Goal: Check status: Check status

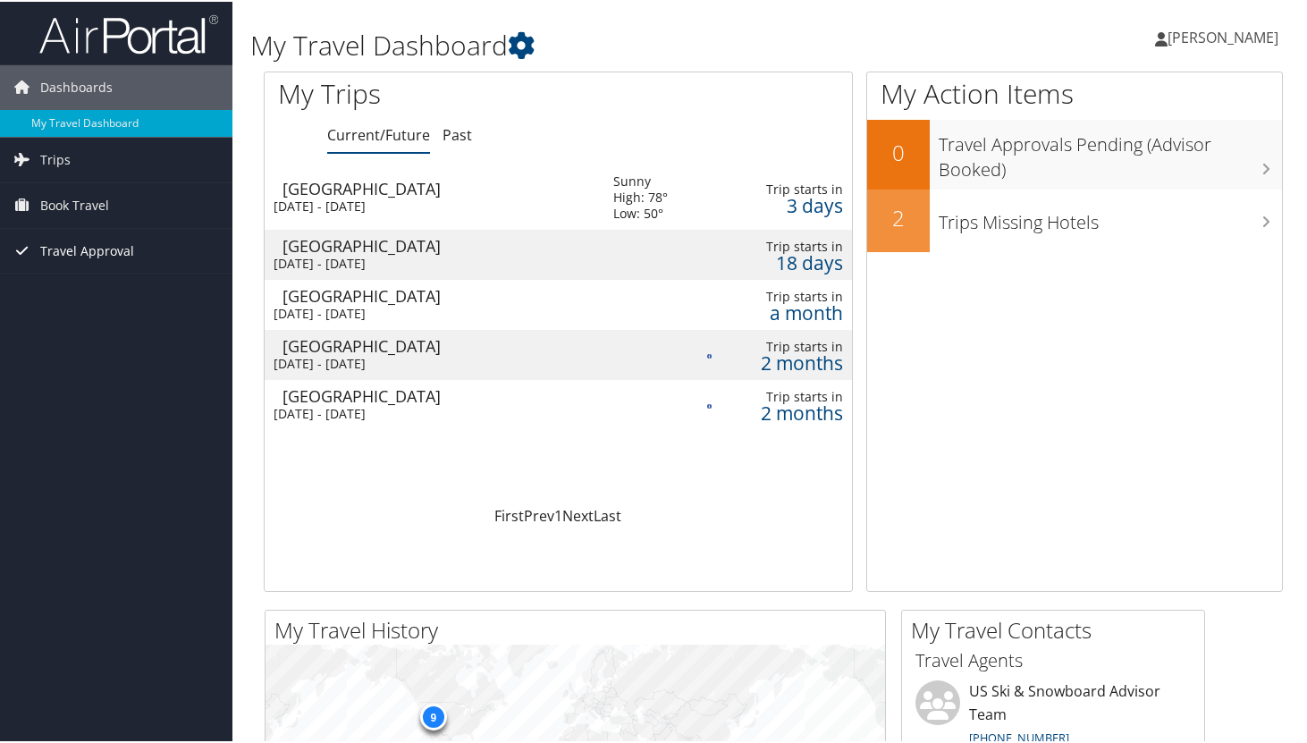
click at [187, 256] on link "Travel Approval" at bounding box center [116, 249] width 232 height 45
click at [141, 310] on link "Approved Trips" at bounding box center [116, 312] width 232 height 27
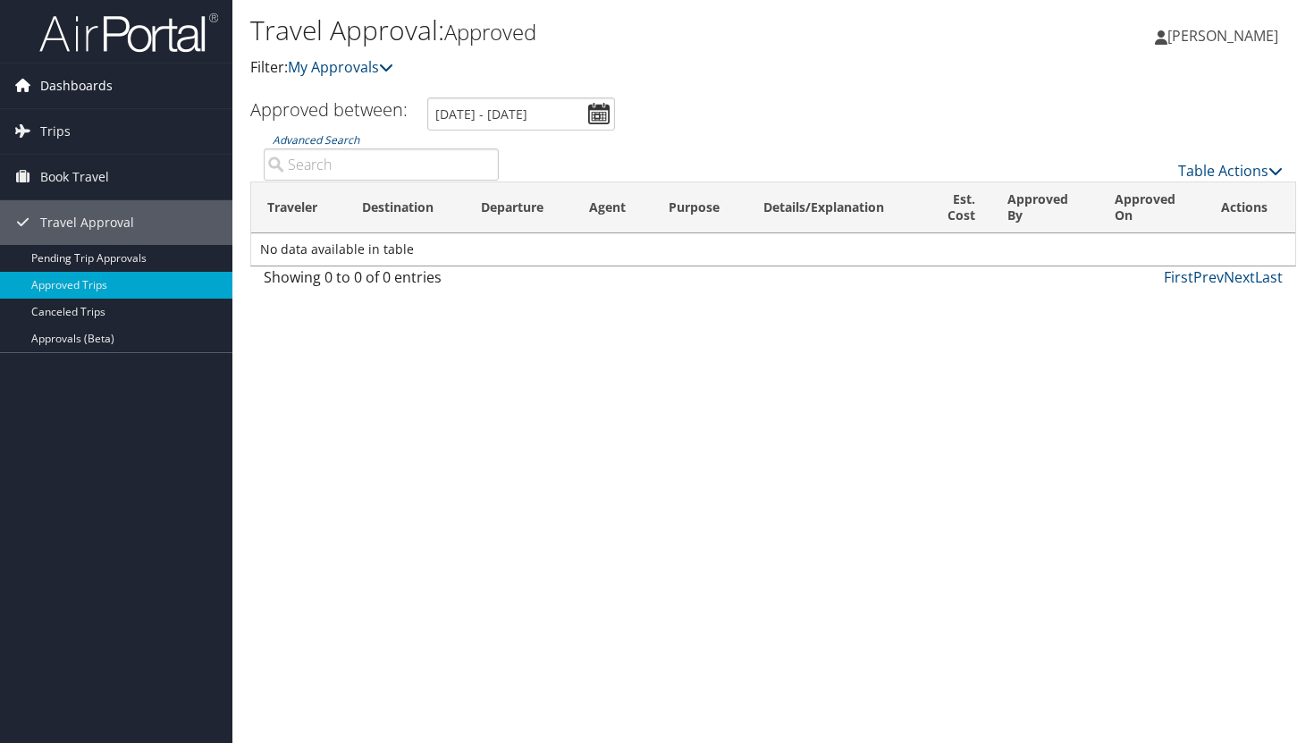
click at [131, 82] on link "Dashboards" at bounding box center [116, 85] width 232 height 45
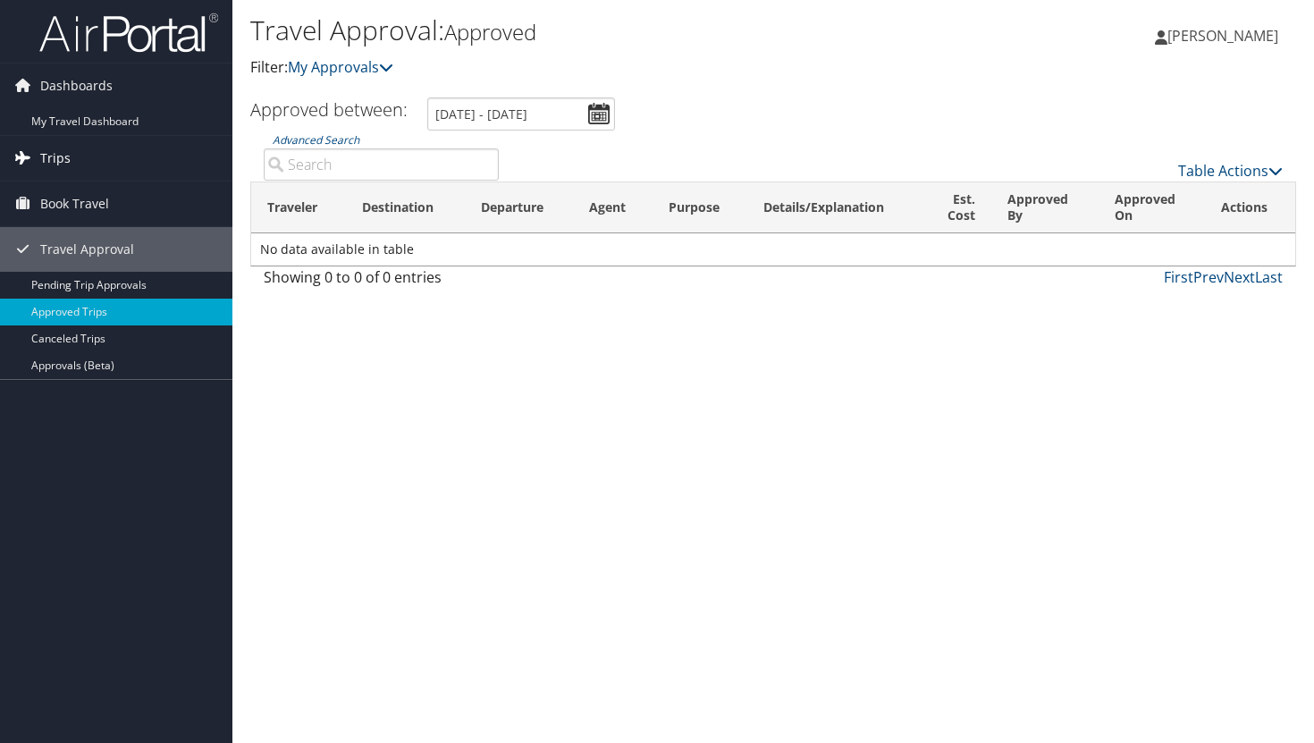
click at [161, 156] on link "Trips" at bounding box center [116, 158] width 232 height 45
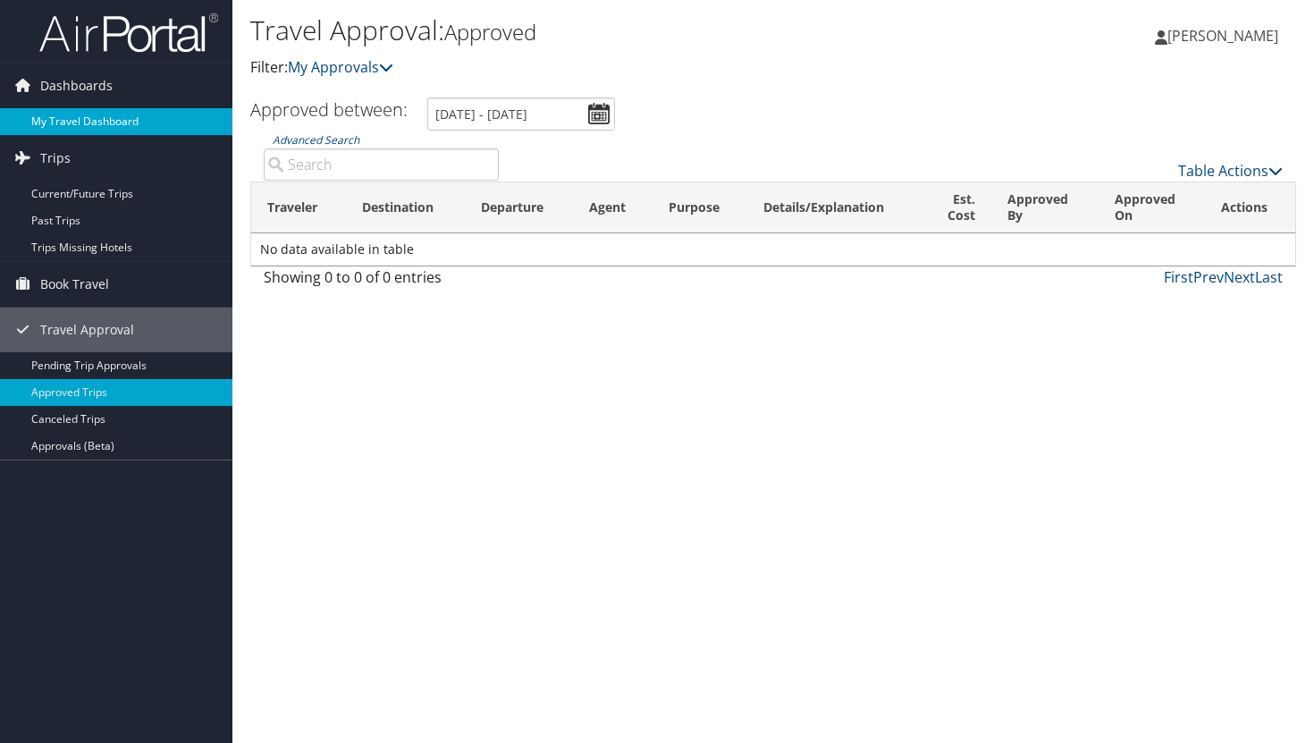
click at [173, 121] on link "My Travel Dashboard" at bounding box center [116, 121] width 232 height 27
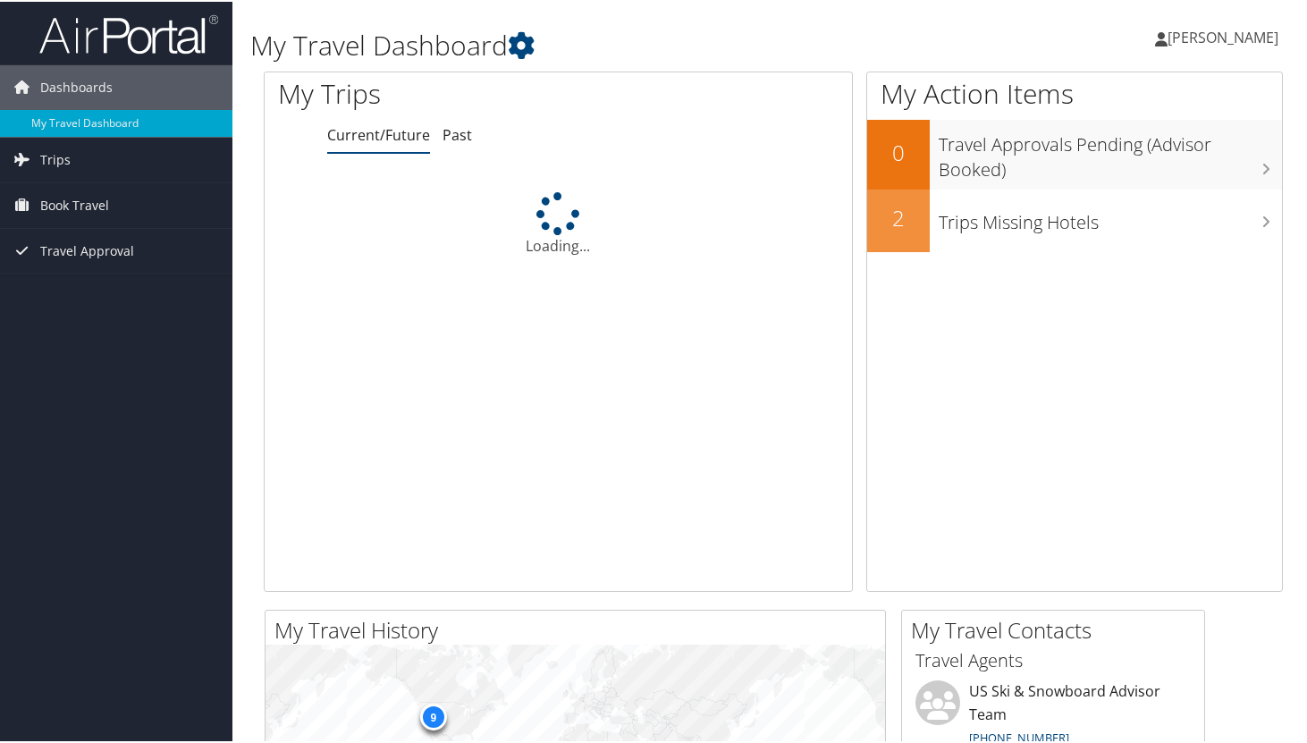
click at [608, 196] on div "Loading..." at bounding box center [558, 222] width 587 height 64
click at [608, 195] on div "Loading..." at bounding box center [558, 222] width 587 height 64
click at [520, 55] on icon at bounding box center [521, 43] width 27 height 27
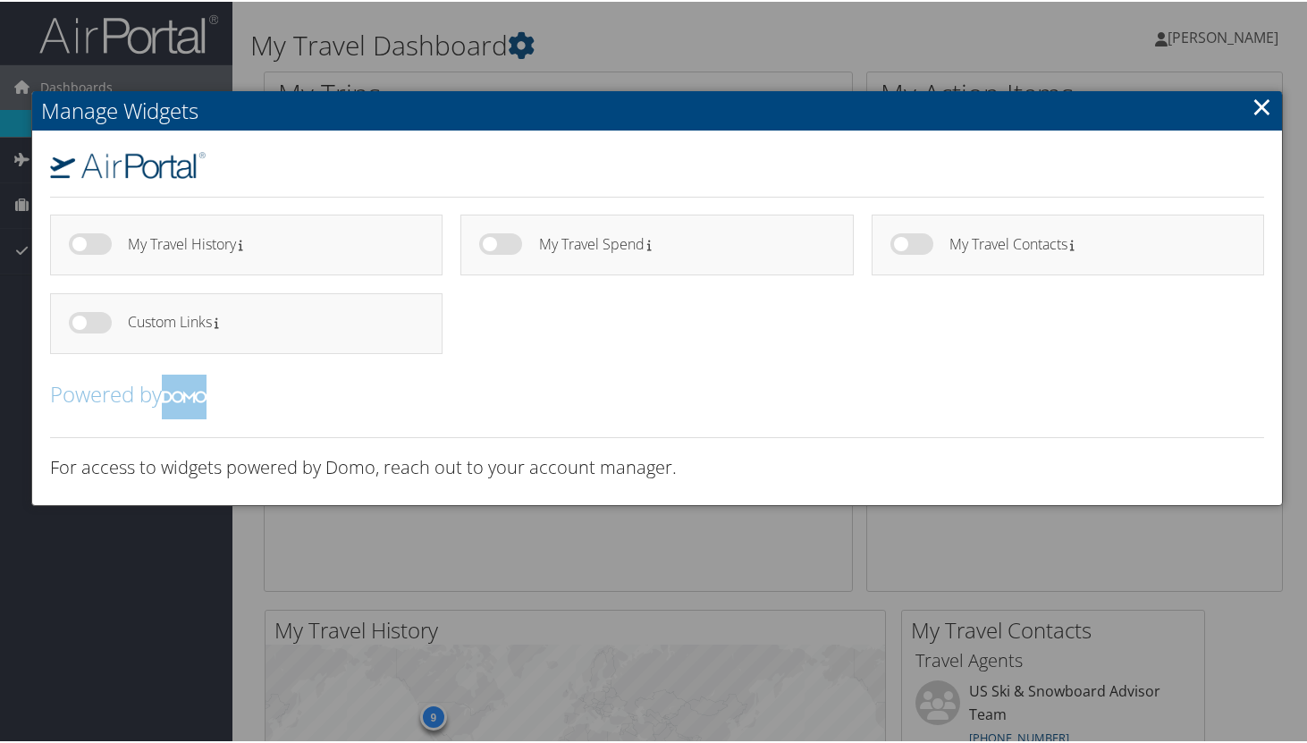
click at [548, 60] on div at bounding box center [657, 371] width 1314 height 743
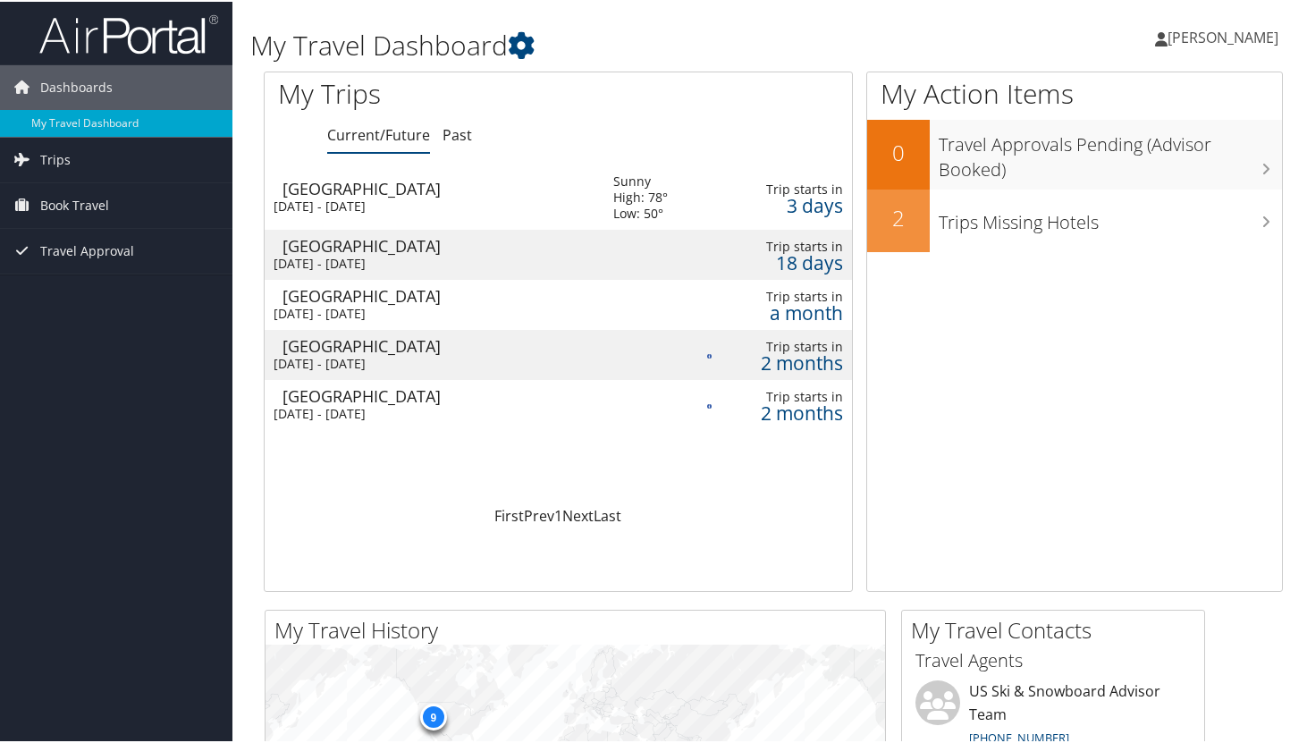
click at [587, 192] on div "Portland" at bounding box center [439, 187] width 313 height 16
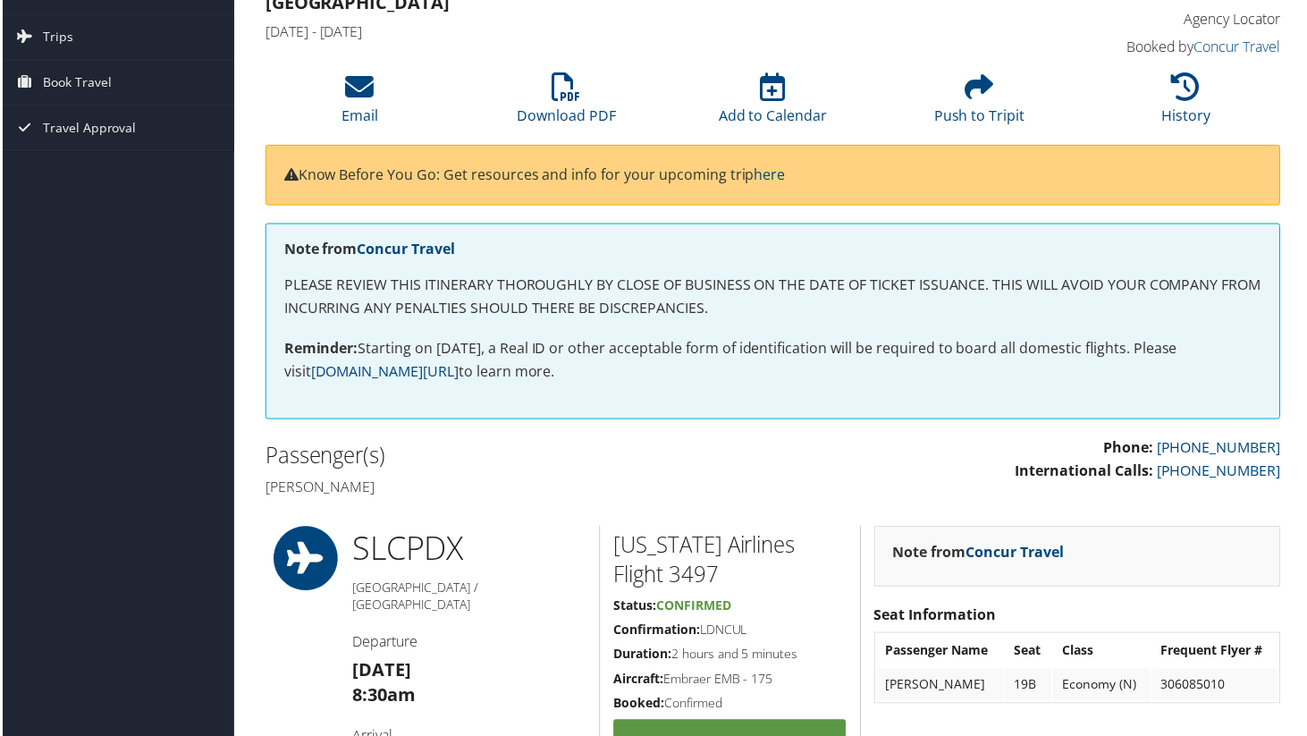
scroll to position [89, 0]
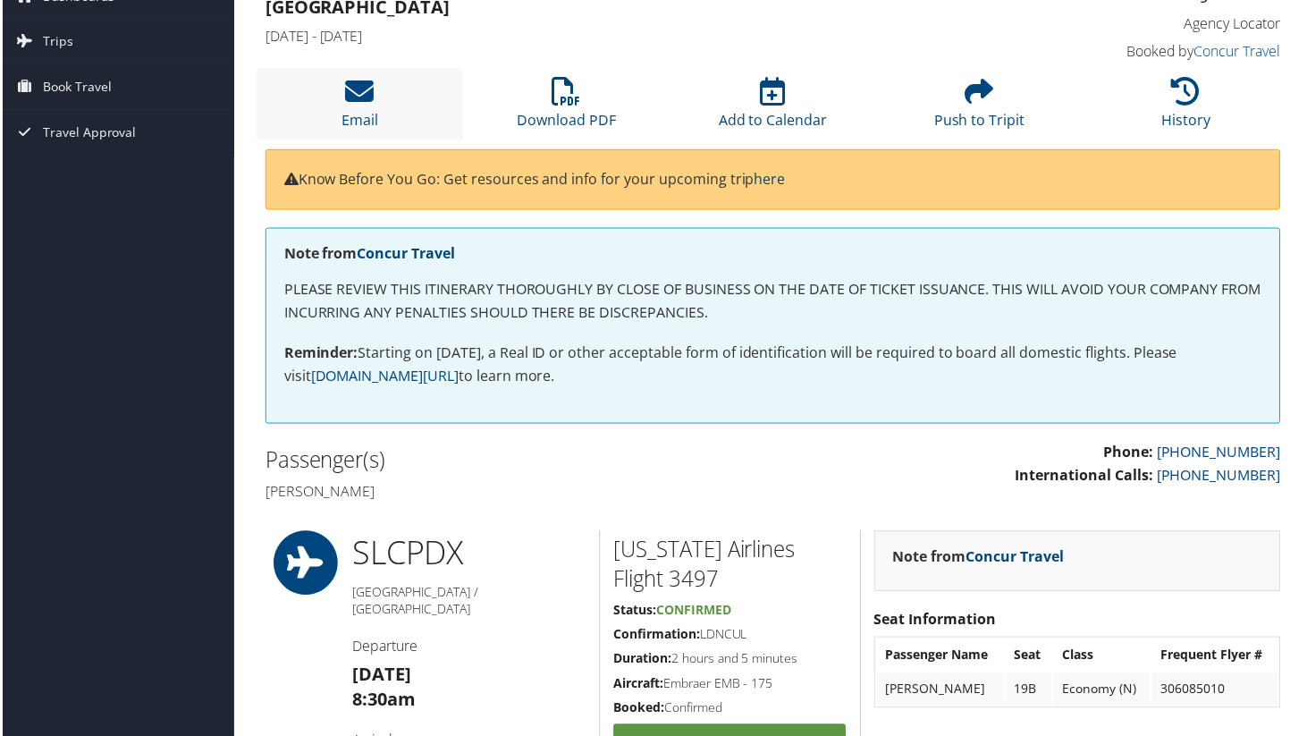
click at [393, 94] on li "Email" at bounding box center [358, 105] width 207 height 72
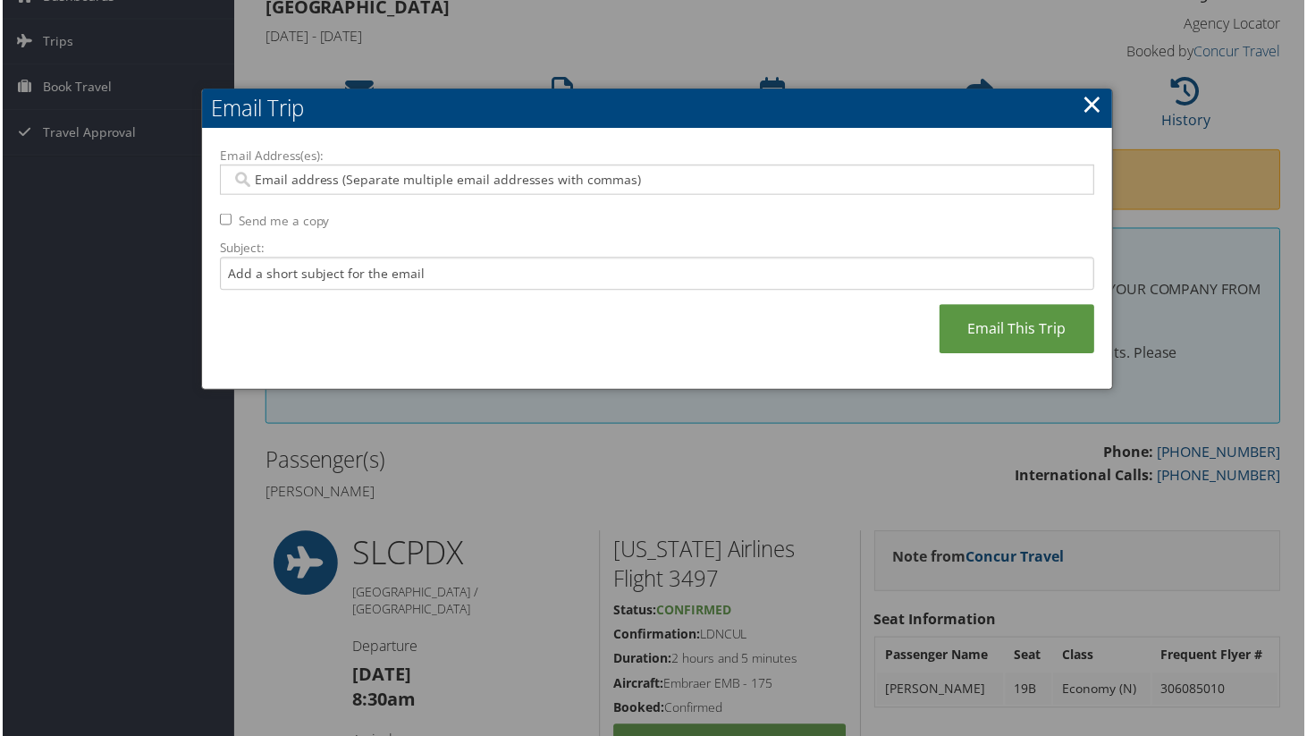
click at [1086, 113] on link "×" at bounding box center [1094, 105] width 21 height 36
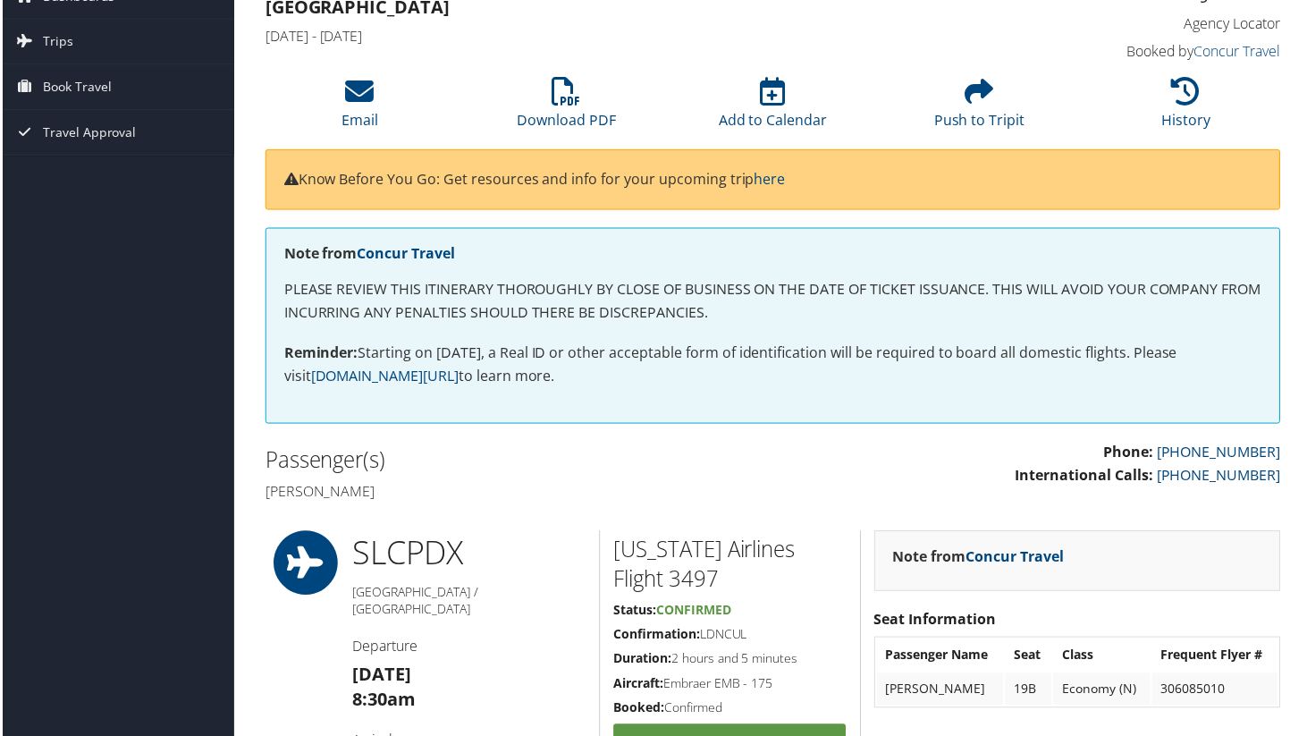
click at [962, 33] on div "[GEOGRAPHIC_DATA], [GEOGRAPHIC_DATA] [GEOGRAPHIC_DATA], [GEOGRAPHIC_DATA] [DATE…" at bounding box center [773, 18] width 1046 height 102
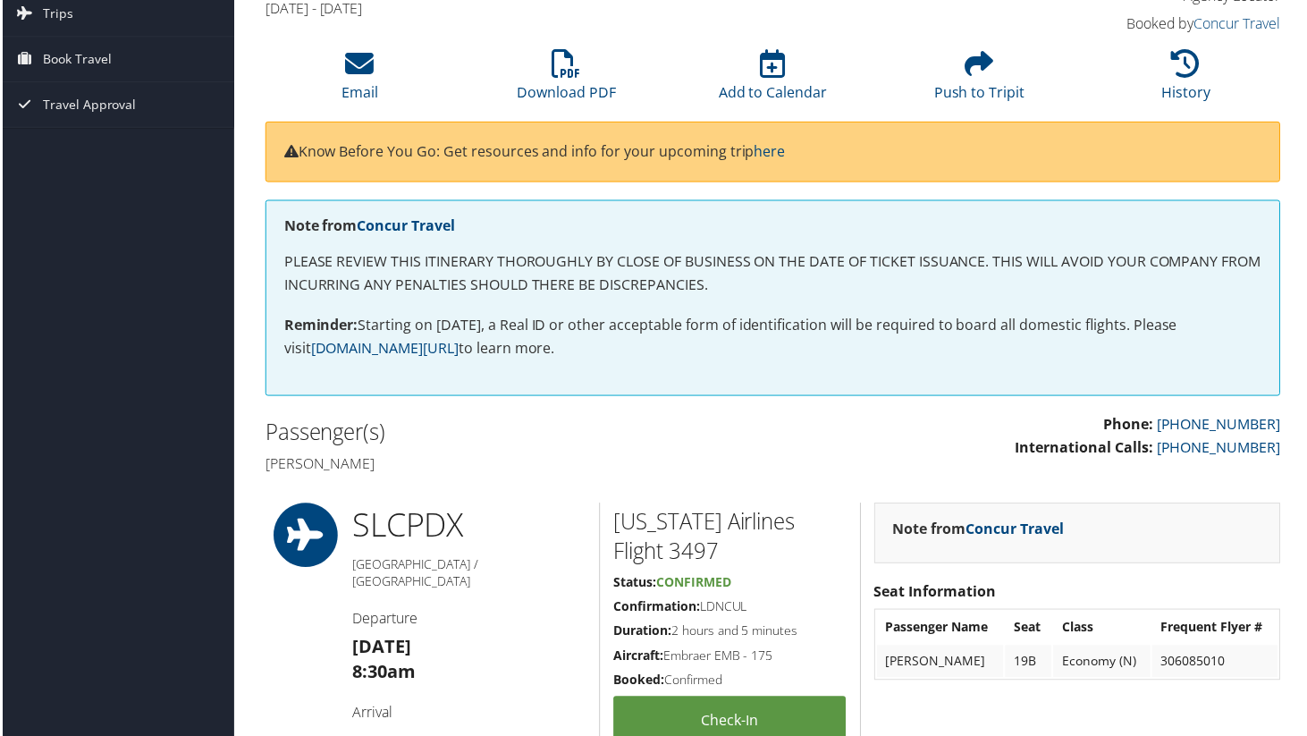
scroll to position [0, 0]
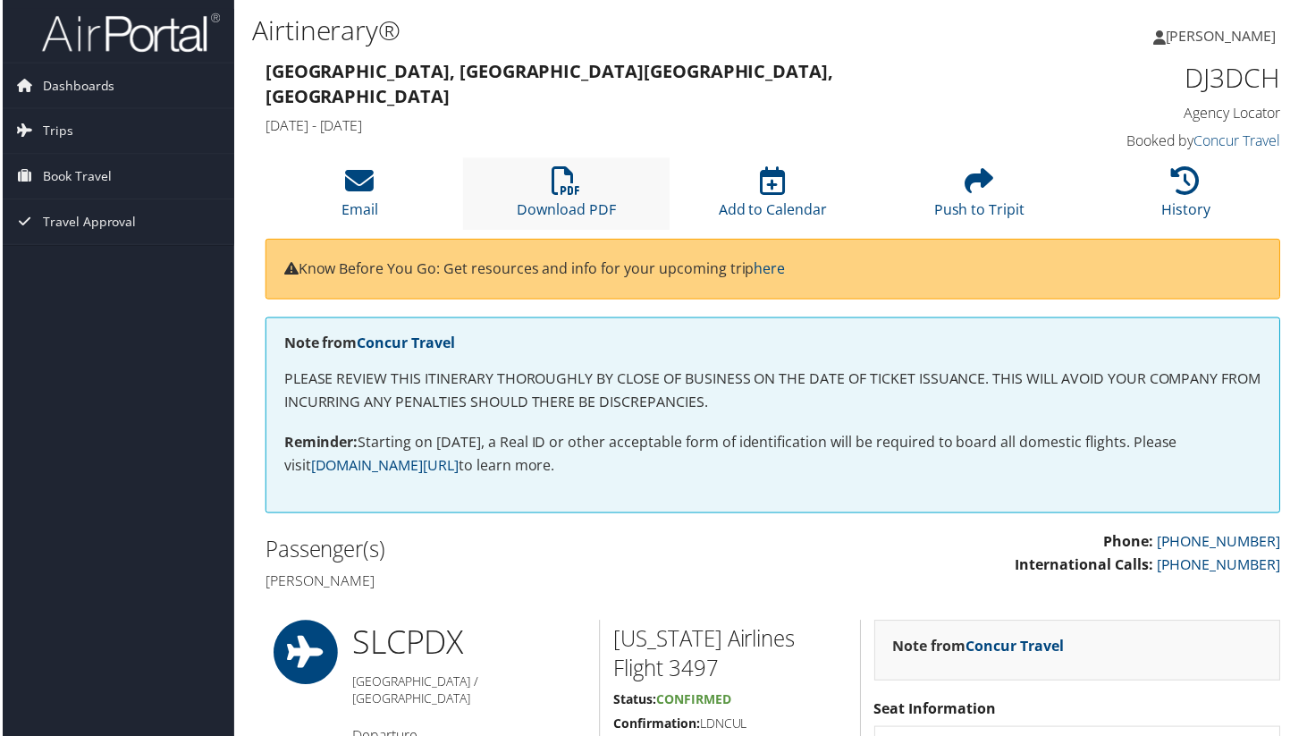
click at [608, 172] on li "Download PDF" at bounding box center [565, 194] width 207 height 72
click at [1155, 29] on link "[PERSON_NAME]" at bounding box center [1225, 36] width 141 height 54
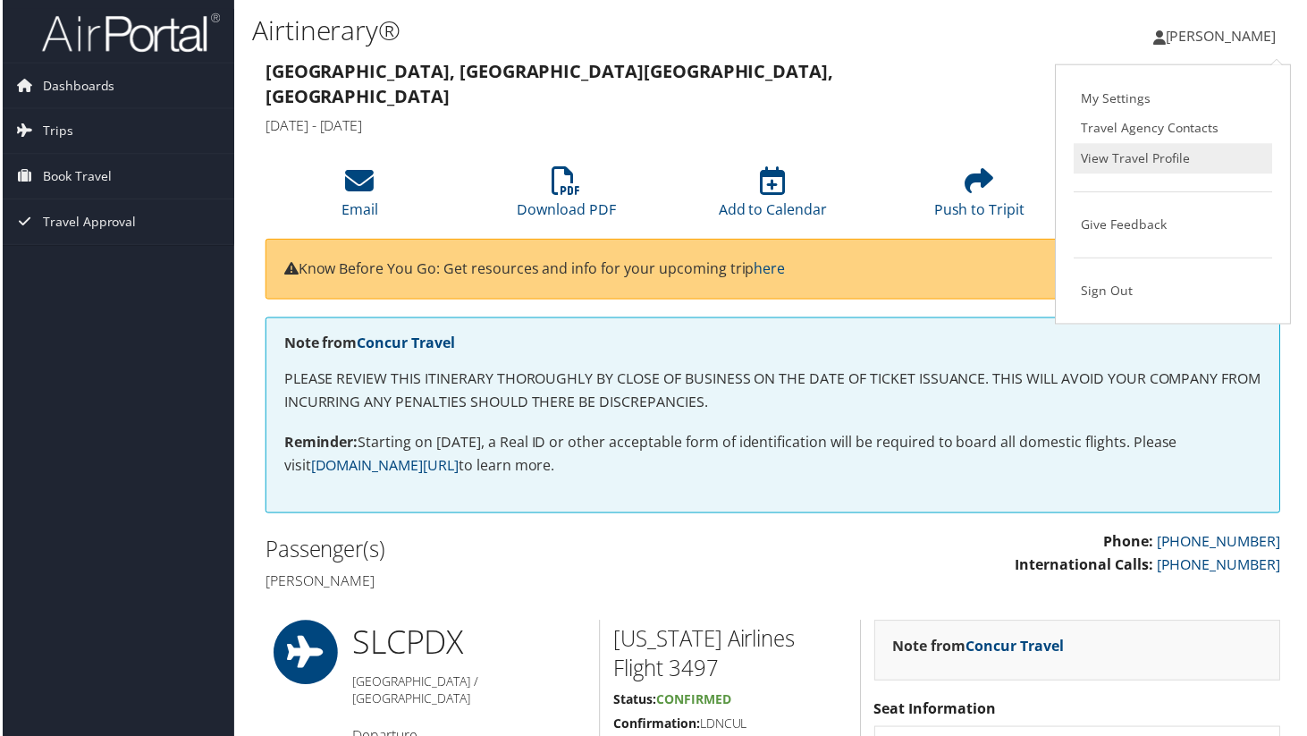
click at [1103, 148] on link "View Travel Profile" at bounding box center [1175, 159] width 199 height 30
